Goal: Task Accomplishment & Management: Use online tool/utility

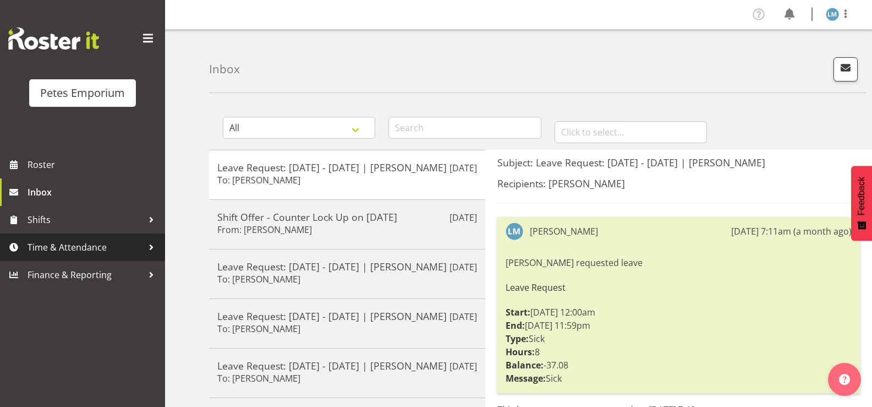
click at [52, 248] on span "Time & Attendance" at bounding box center [86, 247] width 116 height 17
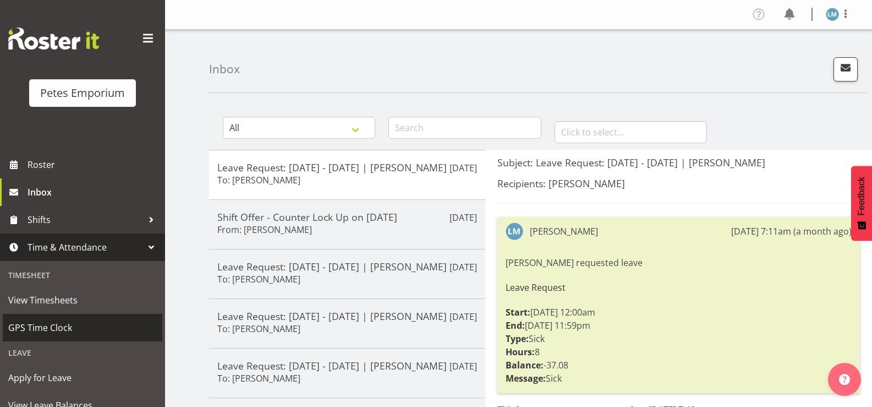
click at [54, 330] on span "GPS Time Clock" at bounding box center [82, 327] width 149 height 17
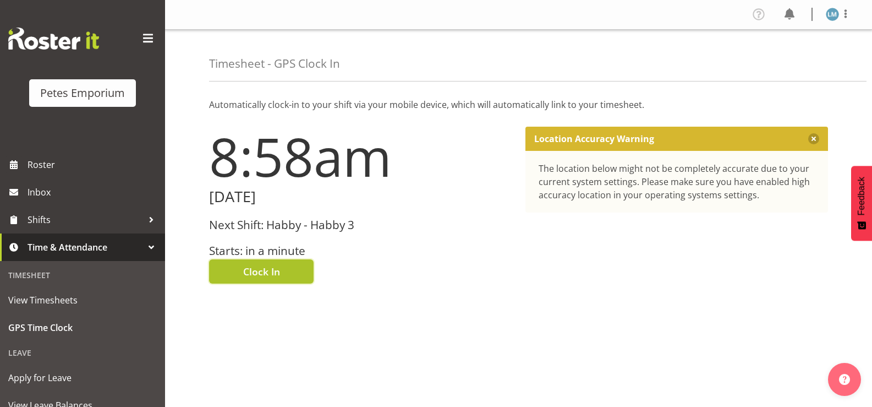
click at [250, 271] on span "Clock In" at bounding box center [261, 271] width 37 height 14
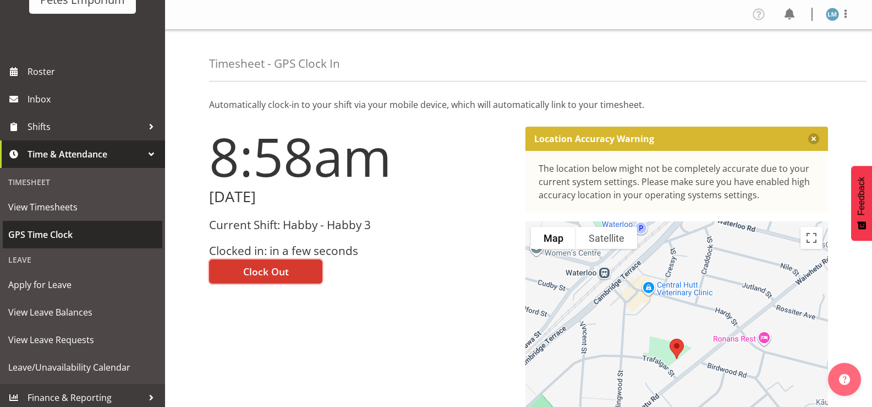
scroll to position [97, 0]
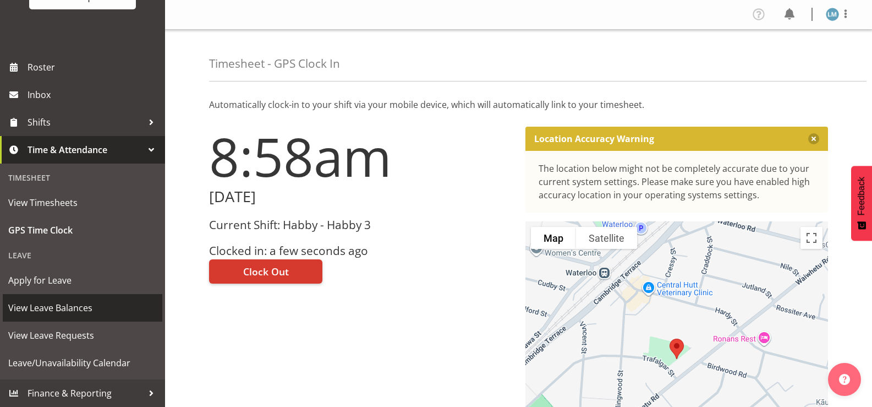
click at [87, 306] on span "View Leave Balances" at bounding box center [82, 307] width 149 height 17
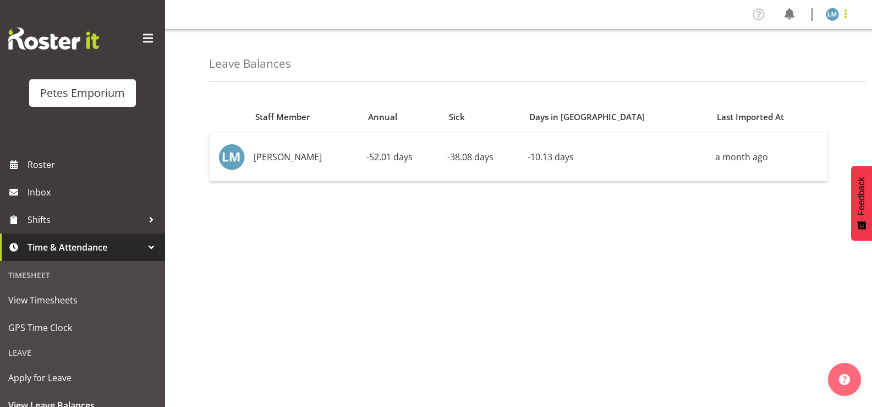
click at [844, 14] on span at bounding box center [845, 13] width 13 height 13
click at [796, 57] on link "Log Out" at bounding box center [799, 58] width 106 height 20
